Goal: Task Accomplishment & Management: Use online tool/utility

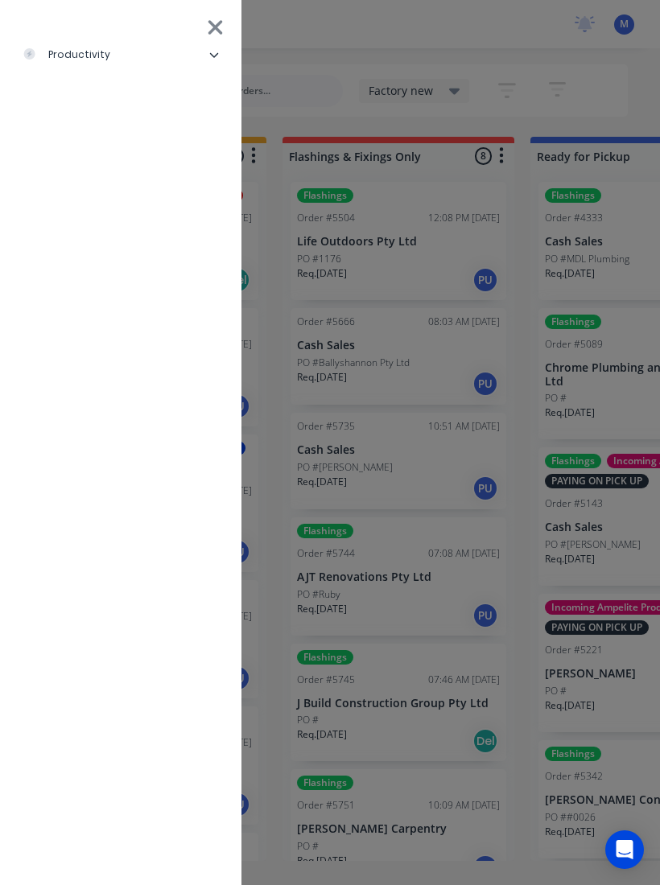
click at [211, 52] on icon at bounding box center [214, 55] width 10 height 10
click at [155, 169] on div "Delivery Scheduling" at bounding box center [98, 175] width 126 height 14
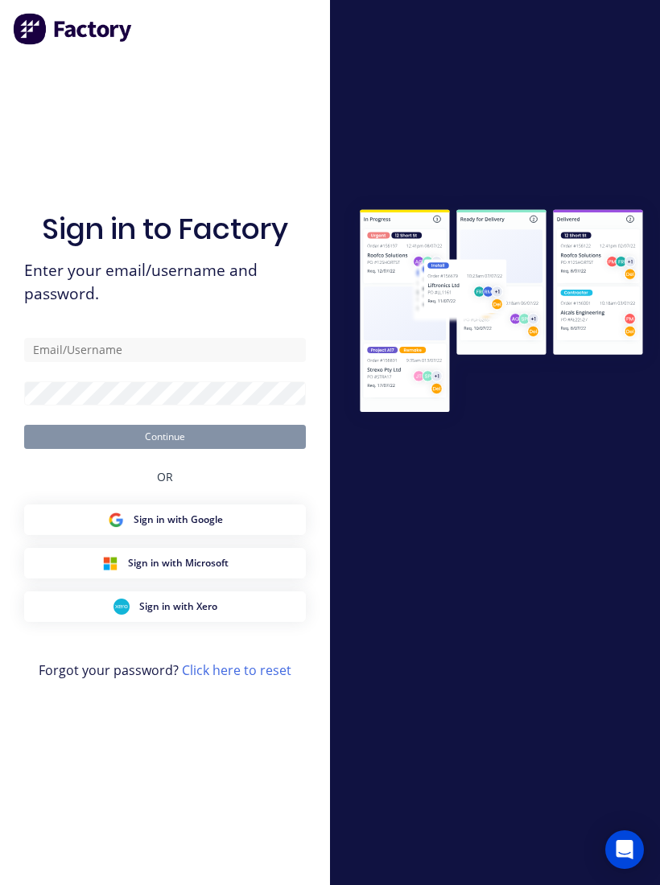
click at [223, 435] on form "Continue" at bounding box center [165, 393] width 282 height 111
click at [195, 358] on input "text" at bounding box center [165, 350] width 282 height 24
type input "[EMAIL_ADDRESS][DOMAIN_NAME]"
click at [165, 449] on button "Continue" at bounding box center [165, 437] width 282 height 24
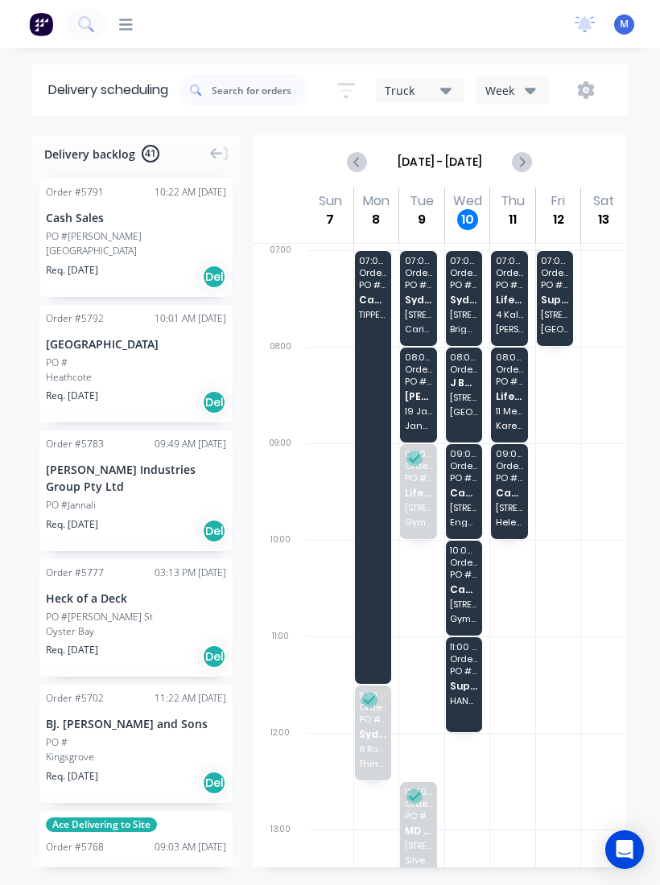
click at [467, 489] on span "Cash Sales" at bounding box center [463, 493] width 27 height 10
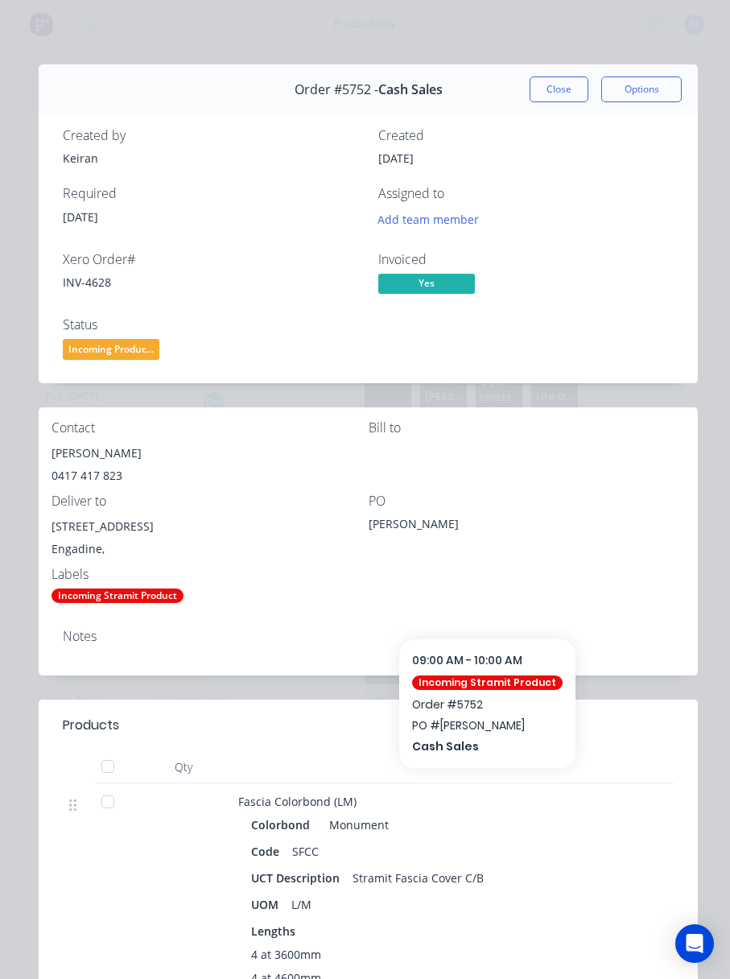
click at [559, 94] on button "Close" at bounding box center [559, 89] width 59 height 26
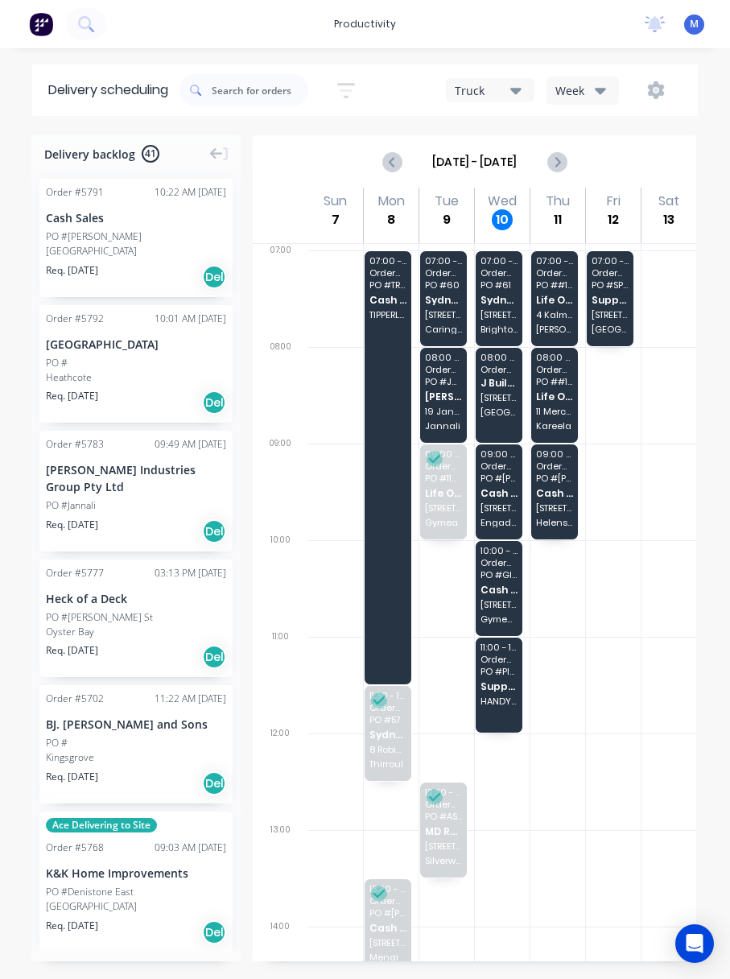
click at [503, 579] on span "PO # Glenbush Const." at bounding box center [498, 575] width 37 height 10
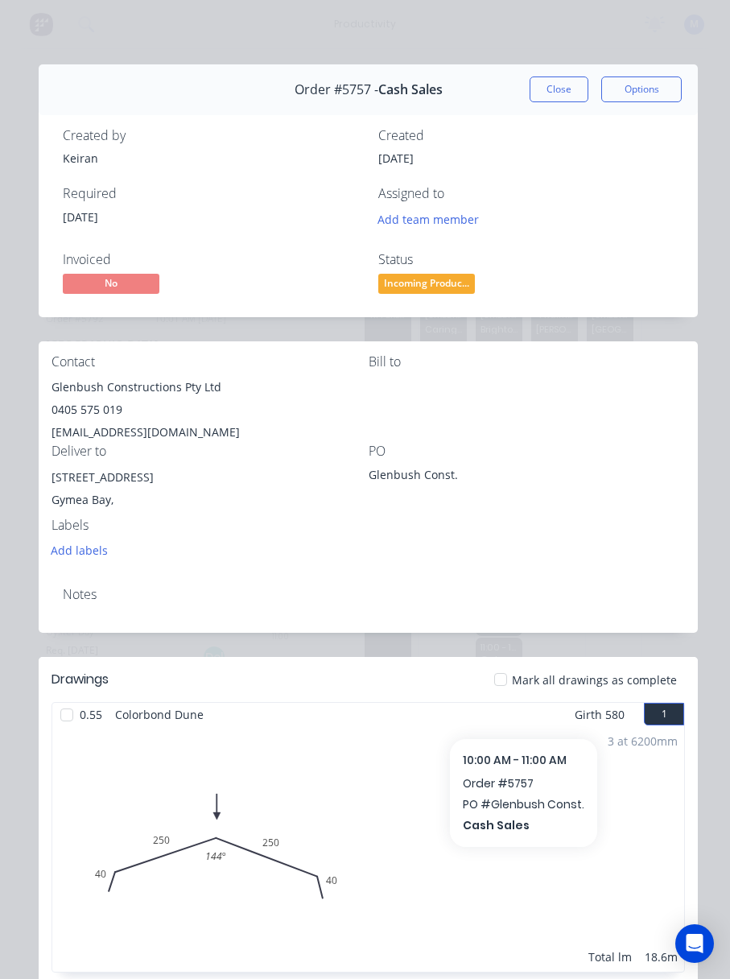
click at [547, 70] on div "Order #5757 - Cash Sales Close Options" at bounding box center [368, 89] width 659 height 51
click at [561, 82] on button "Close" at bounding box center [559, 89] width 59 height 26
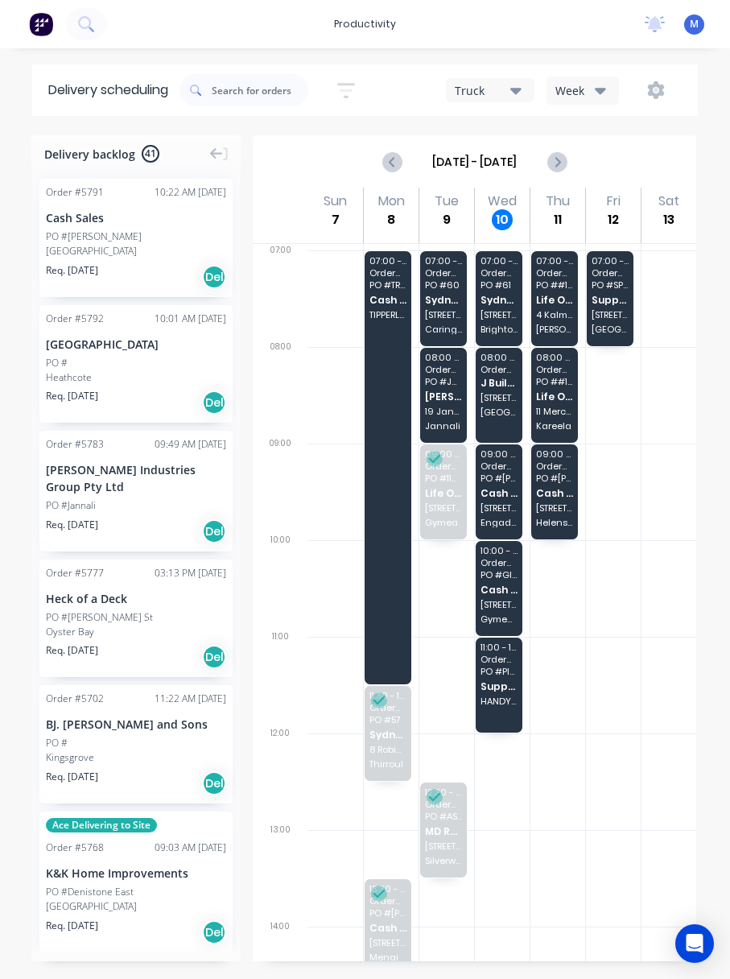
click at [505, 585] on div "10:00 - 11:00 Order # 5757 PO # Glenbush Const. Cash Sales [STREET_ADDRESS]" at bounding box center [499, 588] width 47 height 95
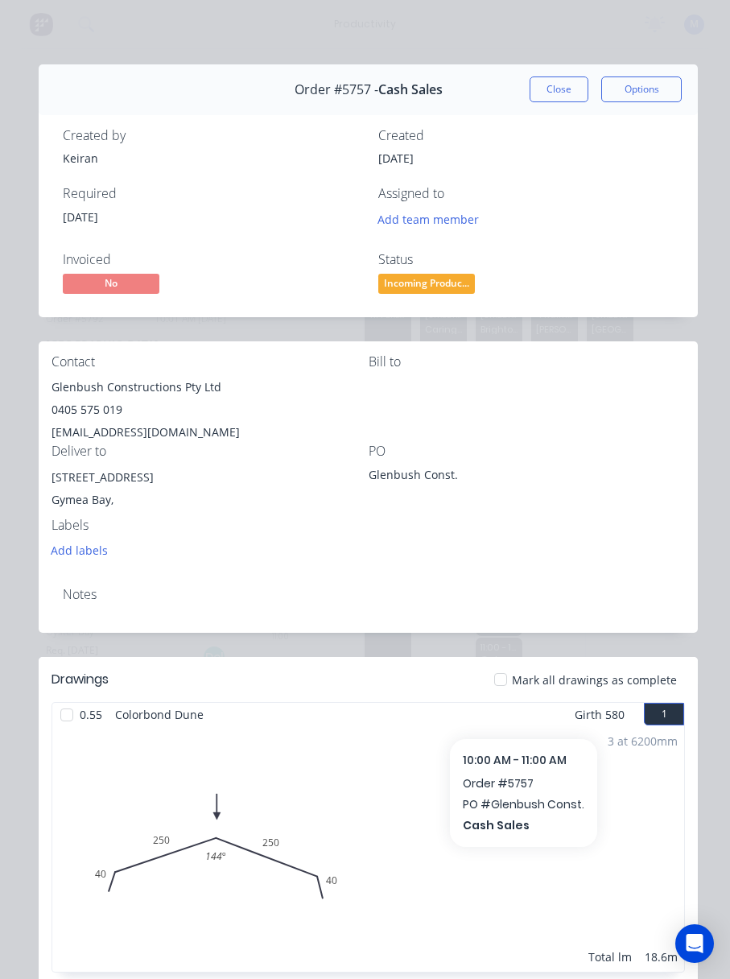
click at [565, 83] on button "Close" at bounding box center [559, 89] width 59 height 26
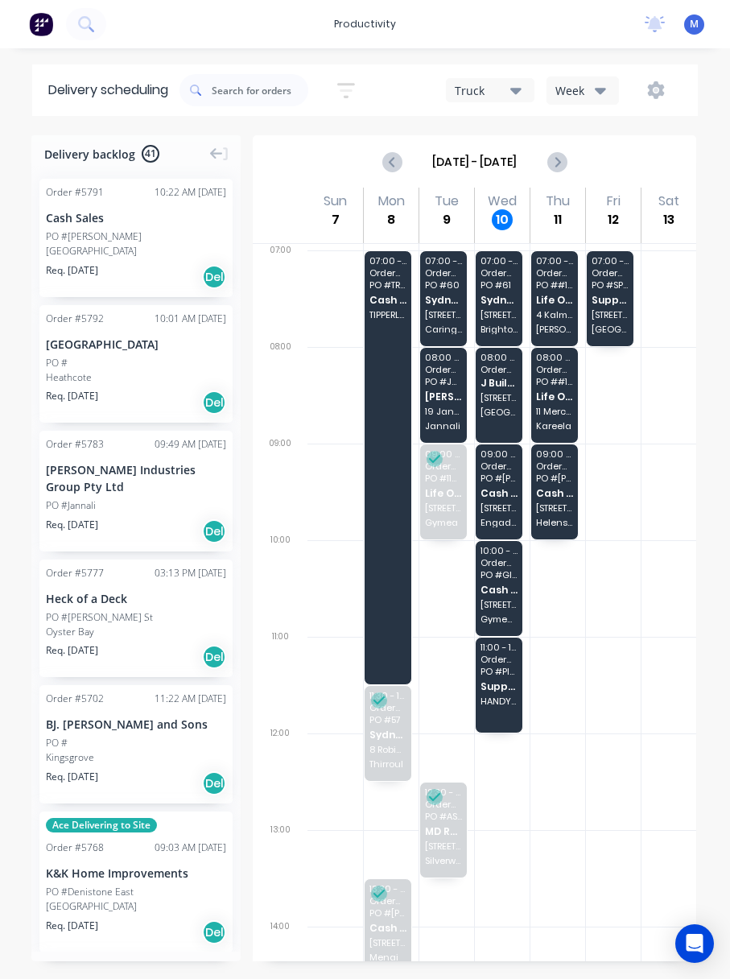
click at [494, 498] on span "Cash Sales" at bounding box center [498, 493] width 37 height 10
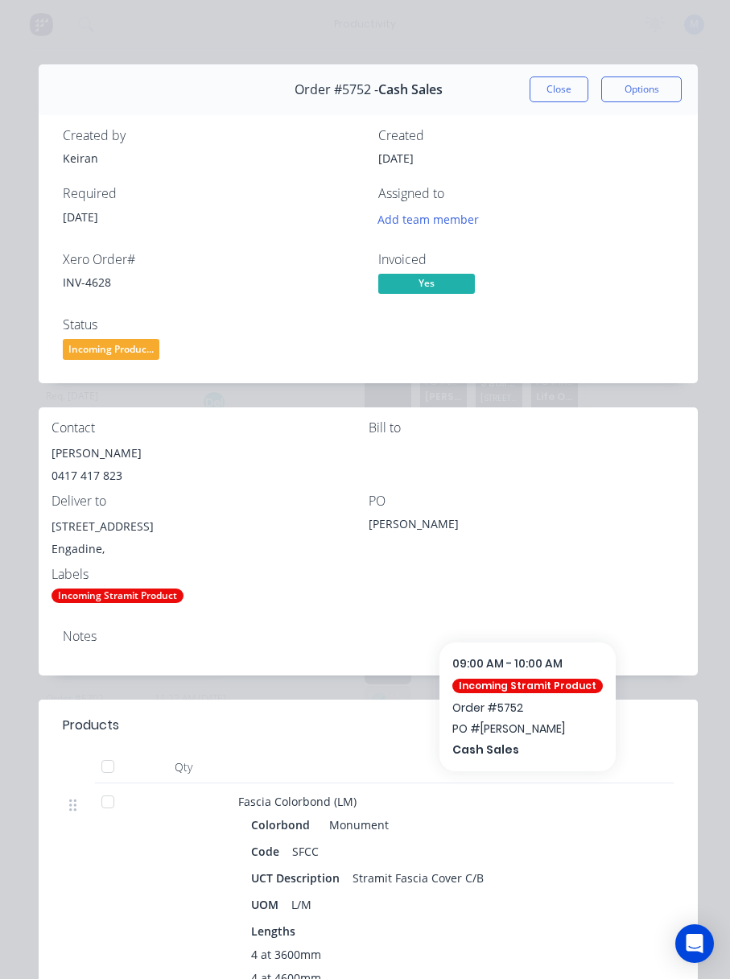
click at [555, 93] on button "Close" at bounding box center [559, 89] width 59 height 26
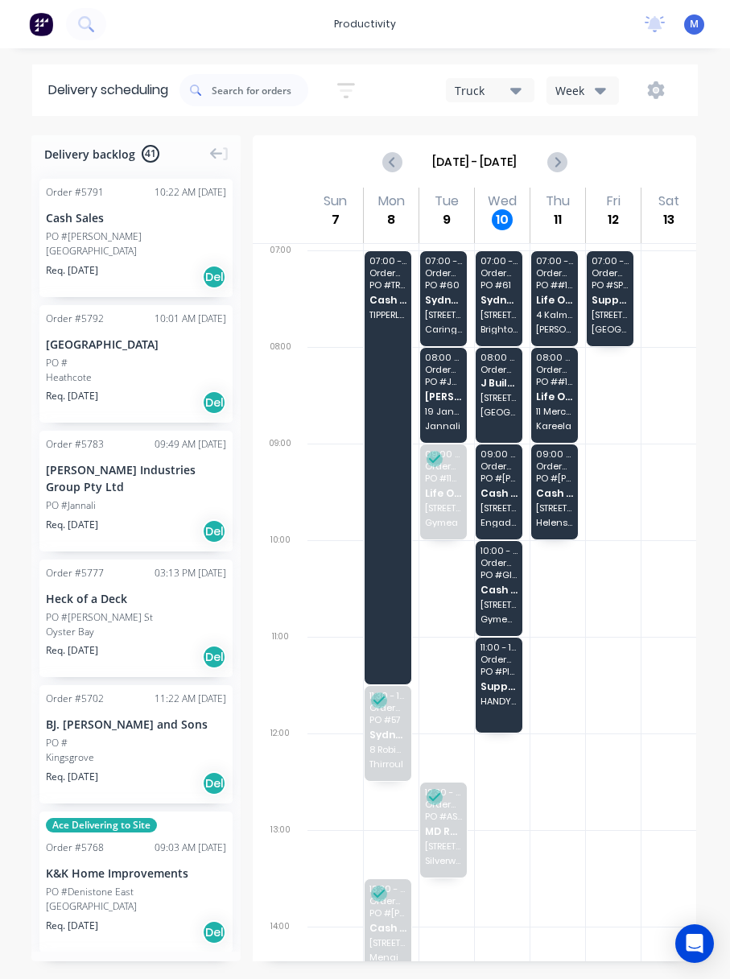
click at [503, 507] on span "[STREET_ADDRESS]" at bounding box center [498, 508] width 37 height 10
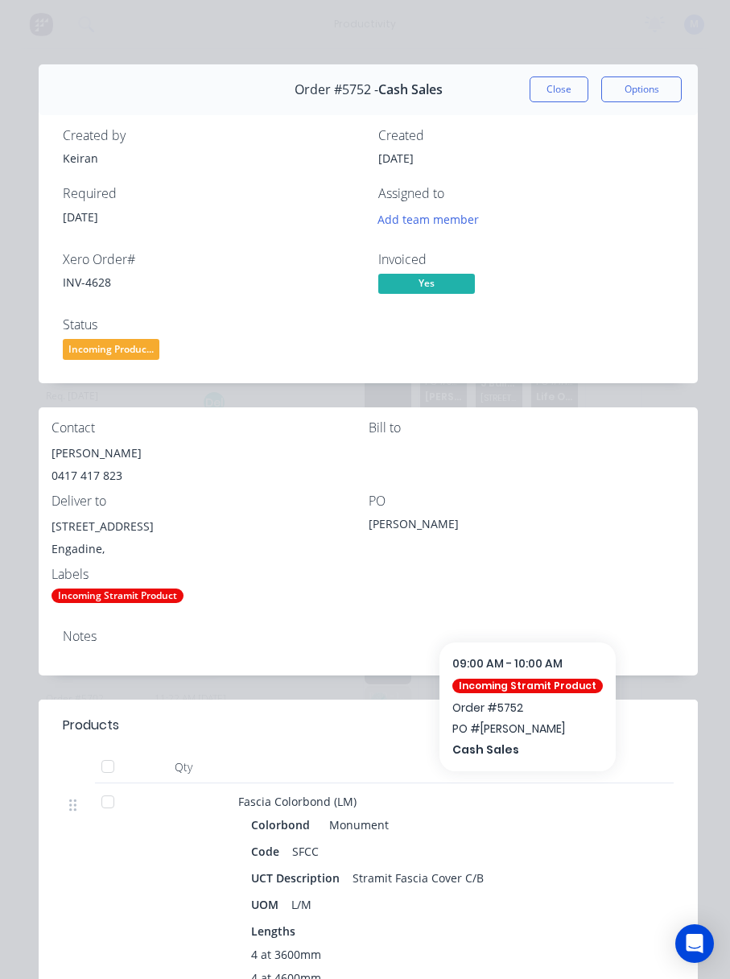
click at [556, 71] on div "Order #5752 - Cash Sales Close Options" at bounding box center [368, 89] width 659 height 51
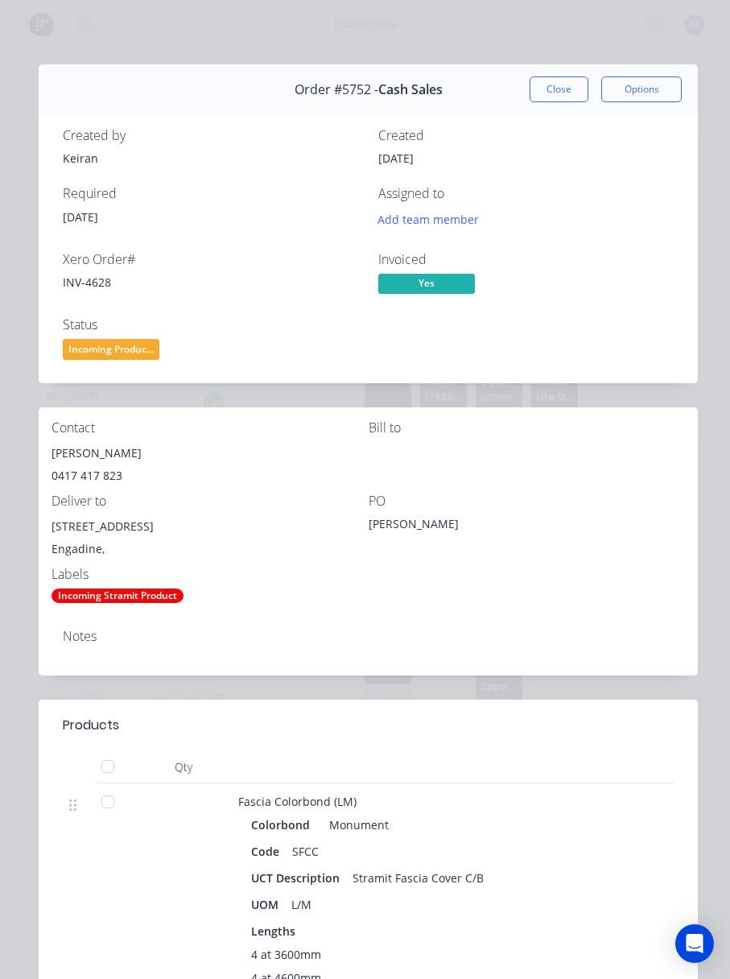
click at [570, 87] on button "Close" at bounding box center [559, 89] width 59 height 26
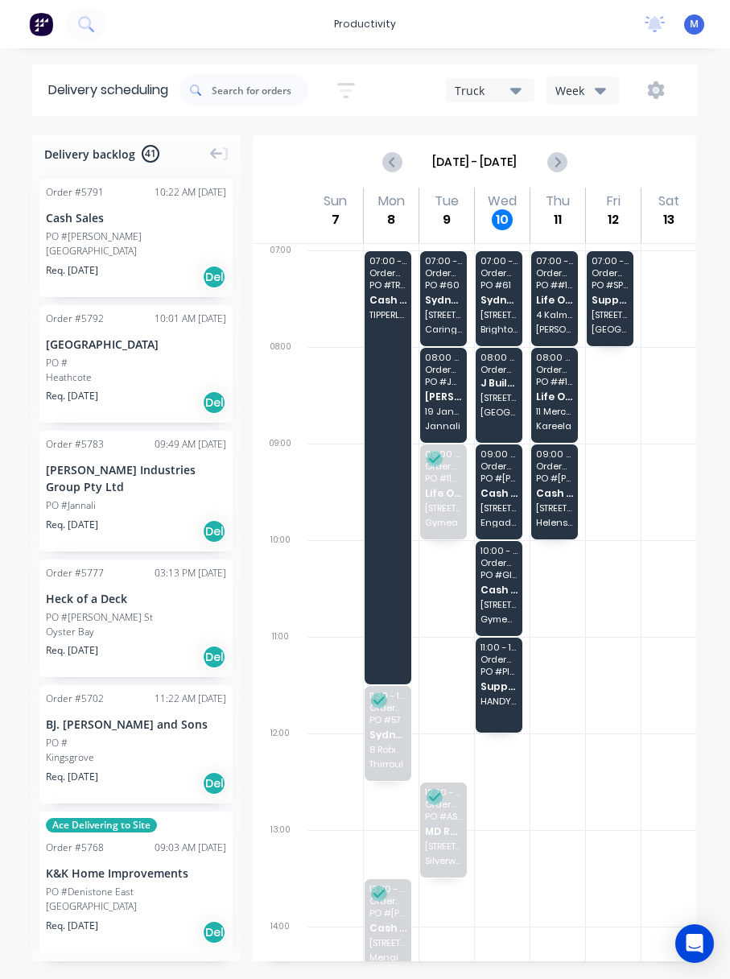
click at [506, 690] on span "Supplier Pick Ups" at bounding box center [498, 686] width 37 height 10
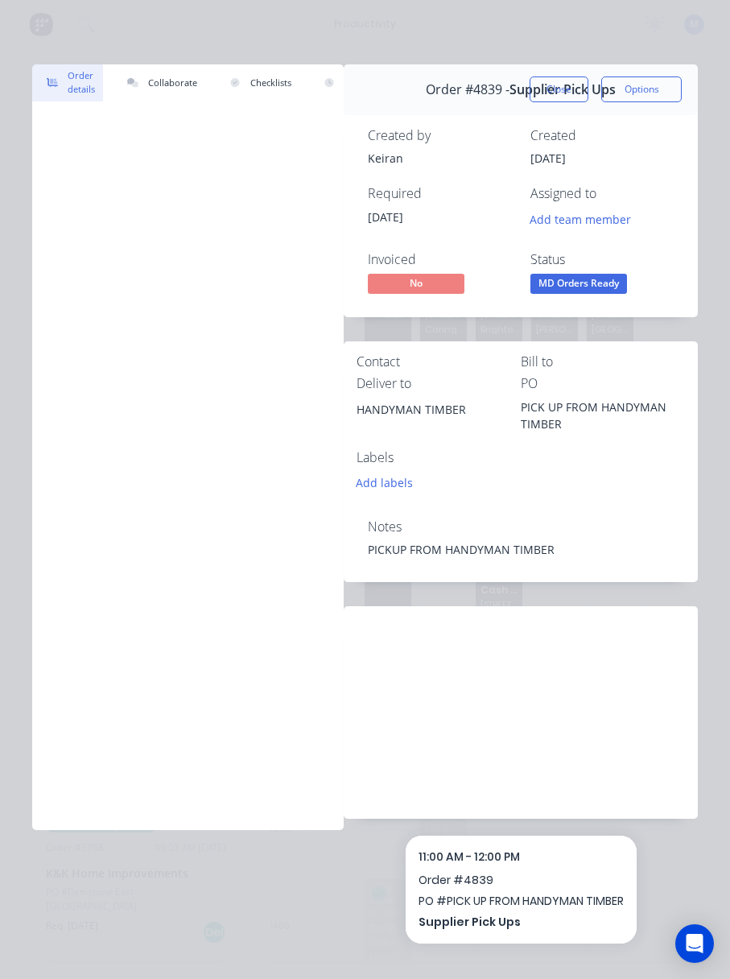
click at [573, 94] on button "Close" at bounding box center [559, 89] width 59 height 26
